Goal: Find specific page/section: Find specific page/section

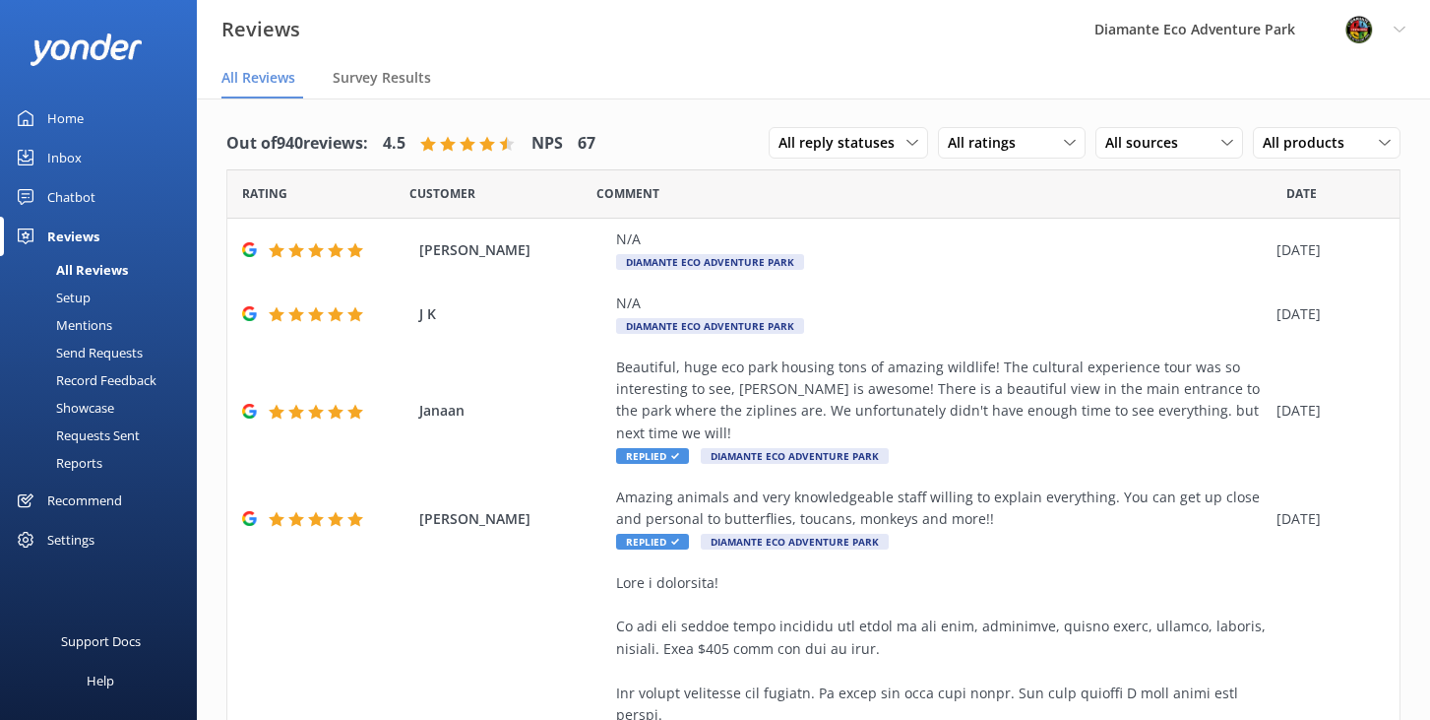
scroll to position [39, 0]
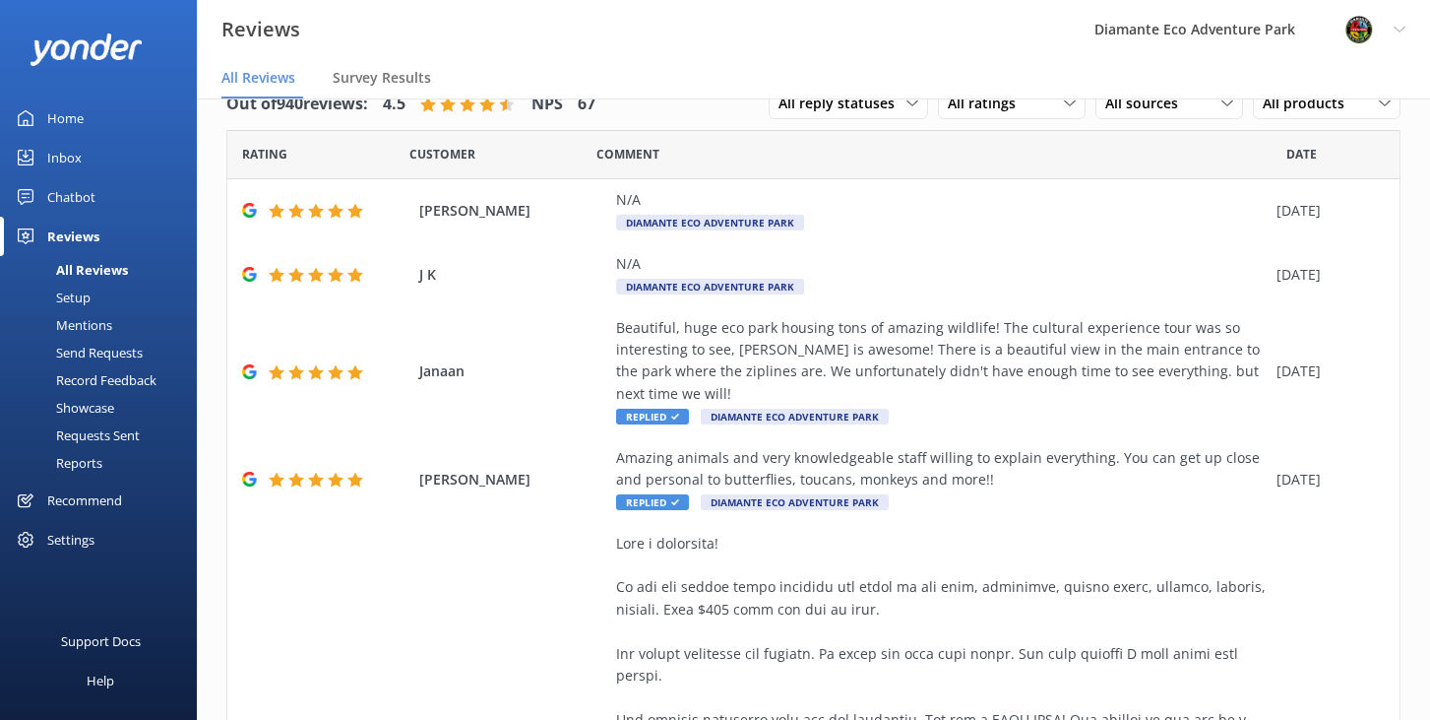
click at [65, 239] on div "Reviews" at bounding box center [73, 236] width 52 height 39
